Goal: Answer question/provide support: Answer question/provide support

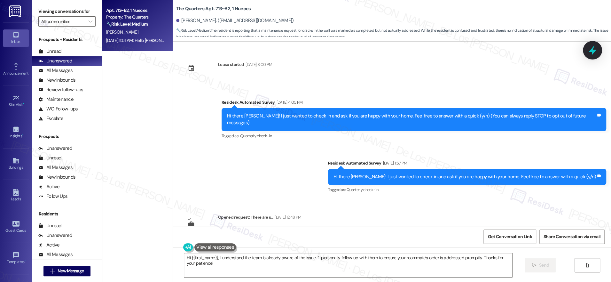
scroll to position [535, 0]
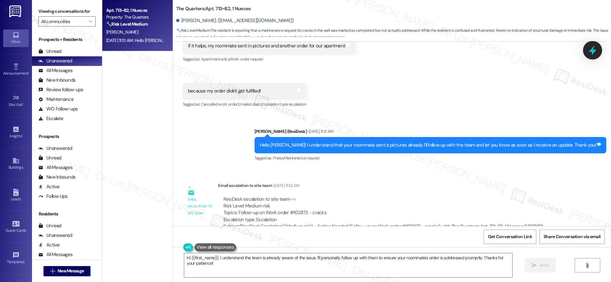
click at [593, 48] on icon at bounding box center [593, 50] width 8 height 10
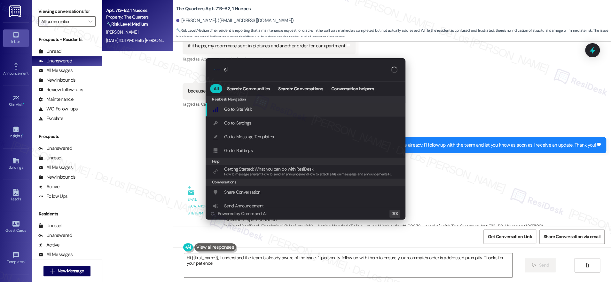
type input "sla"
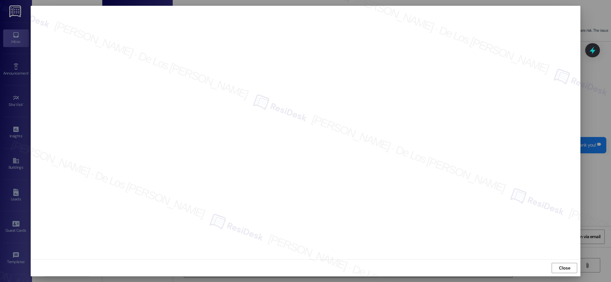
click at [559, 262] on div "Close" at bounding box center [306, 267] width 550 height 17
click at [562, 269] on span "Close" at bounding box center [564, 267] width 11 height 7
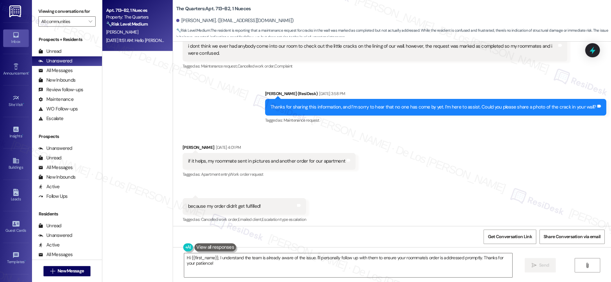
scroll to position [361, 0]
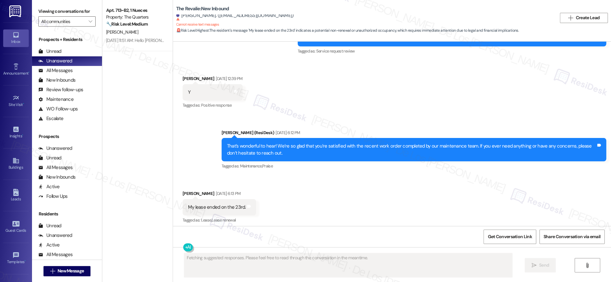
scroll to position [4555, 0]
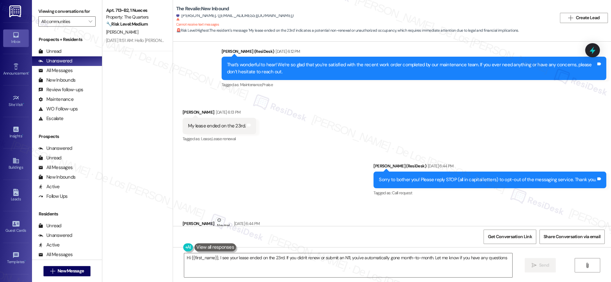
type textarea "Hi {{first_name}}, I see your lease ended on the 23rd. If you didn't renew or s…"
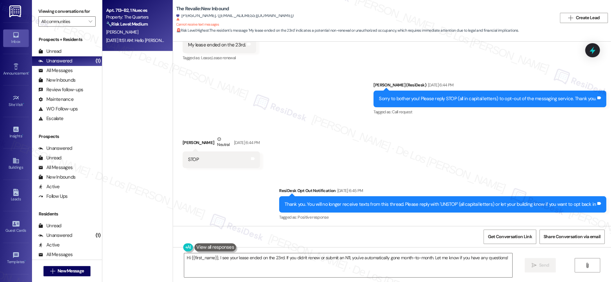
scroll to position [4669, 0]
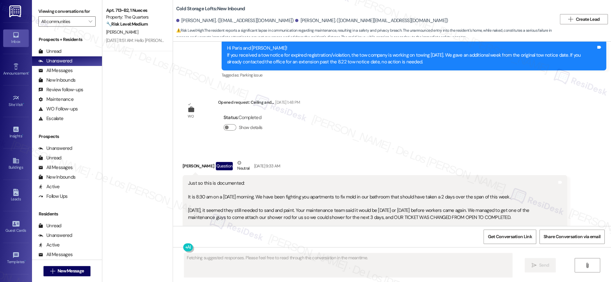
scroll to position [12426, 0]
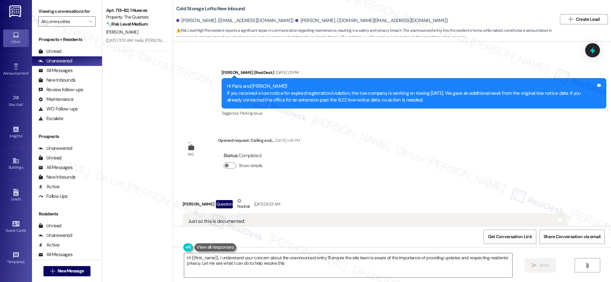
type textarea "Hi {{first_name}}, I understand your concern about the unannounced entry. I'll …"
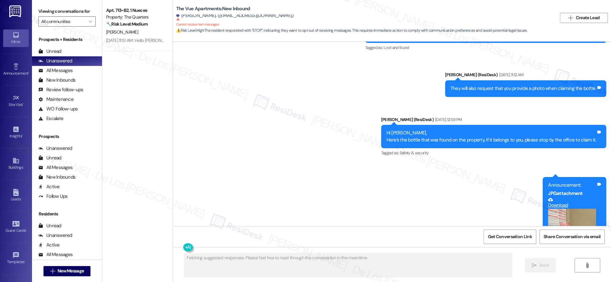
scroll to position [753, 0]
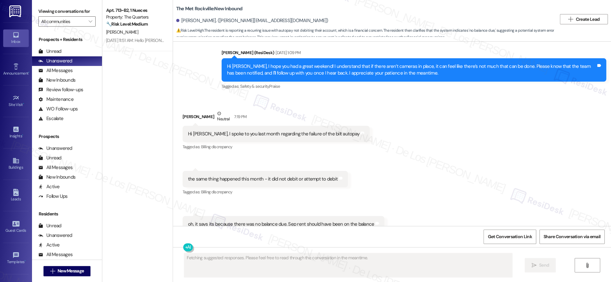
scroll to position [917, 0]
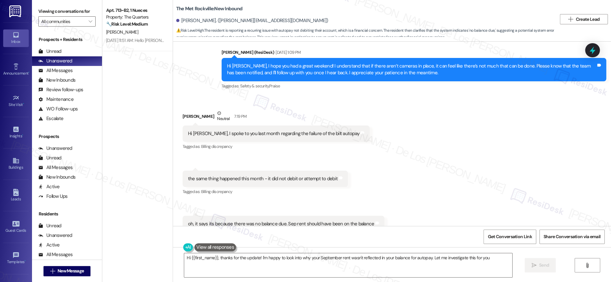
type textarea "Hi {{first_name}}, thanks for the update! I'm happy to look into why your Septe…"
